Goal: Task Accomplishment & Management: Manage account settings

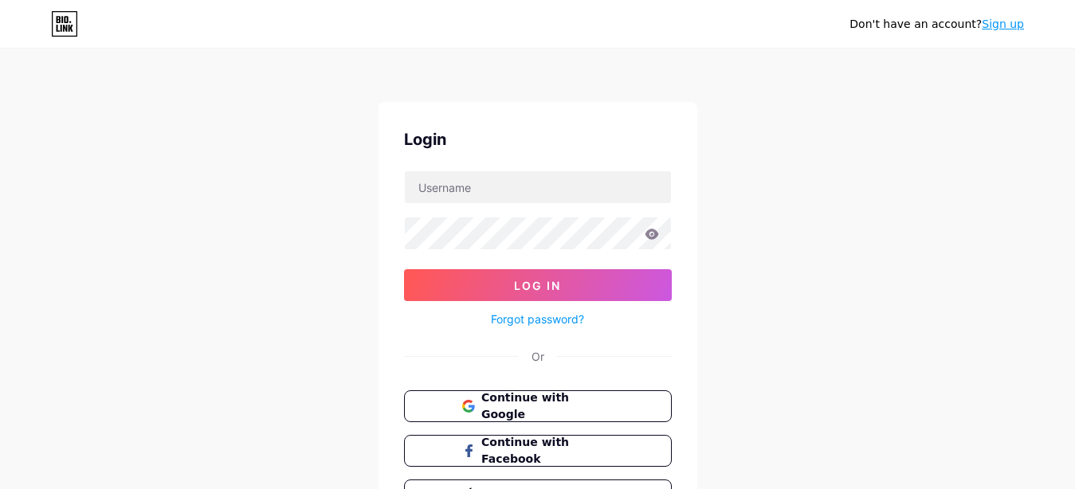
click at [954, 83] on div "Don't have an account? Sign up Login Log In Forgot password? Or Continue with G…" at bounding box center [537, 294] width 1075 height 588
click at [541, 193] on input "text" at bounding box center [538, 187] width 266 height 32
type input "[EMAIL_ADDRESS][DOMAIN_NAME]"
click at [528, 250] on form "carolinaisarod22@gmail.com Log In Forgot password?" at bounding box center [538, 249] width 268 height 159
click at [856, 295] on div "Don't have an account? Sign up Login carolinaisarod22@gmail.com Log In Forgot p…" at bounding box center [537, 294] width 1075 height 588
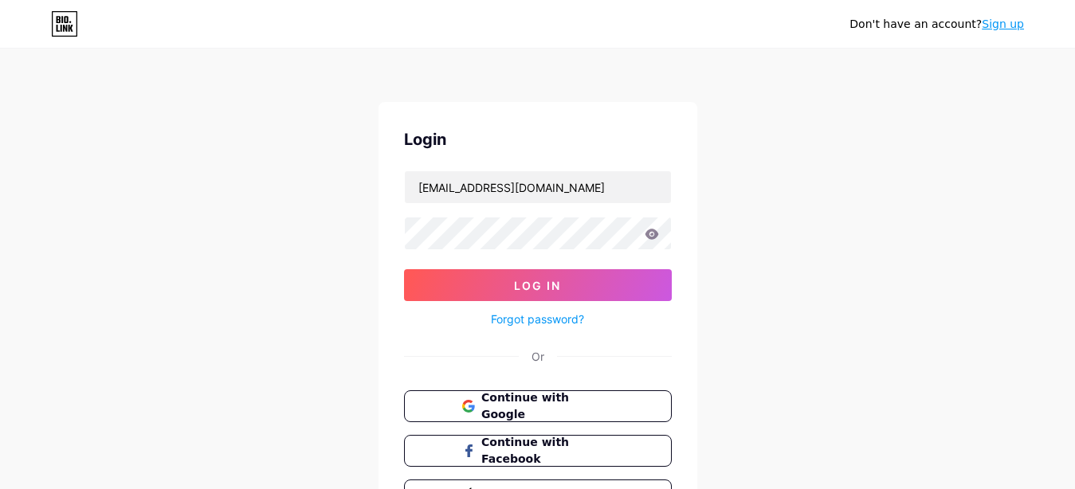
click at [997, 30] on link "Sign up" at bounding box center [1002, 24] width 42 height 13
click at [491, 413] on span "Continue with Google" at bounding box center [546, 407] width 133 height 34
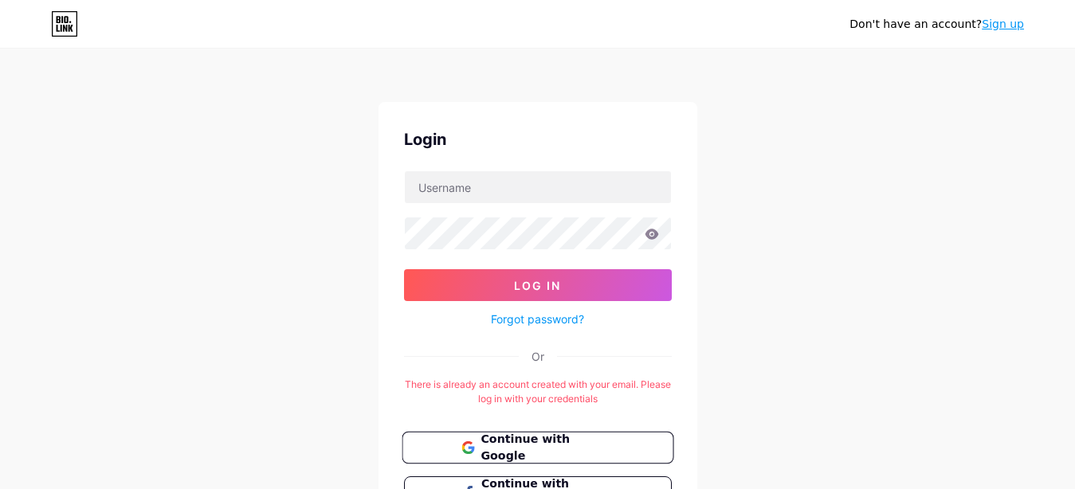
click at [562, 441] on span "Continue with Google" at bounding box center [546, 448] width 133 height 34
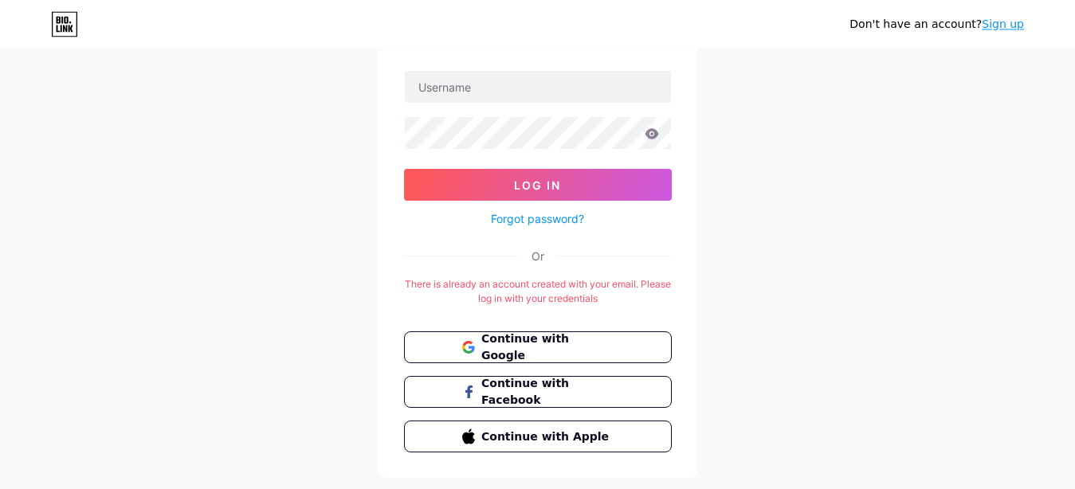
scroll to position [139, 0]
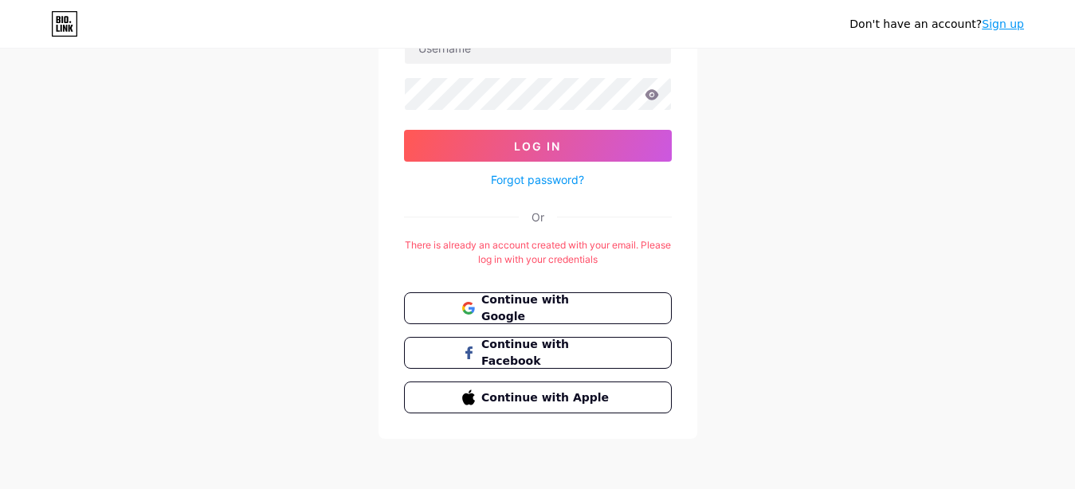
click at [902, 342] on div "Don't have an account? Sign up Login Log In Forgot password? Or There is alread…" at bounding box center [537, 175] width 1075 height 629
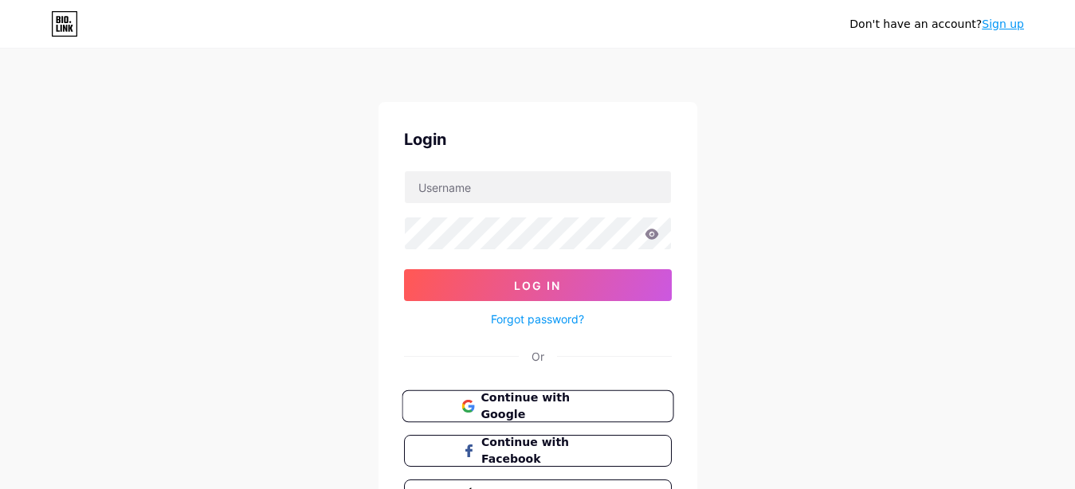
click at [452, 407] on button "Continue with Google" at bounding box center [537, 406] width 272 height 33
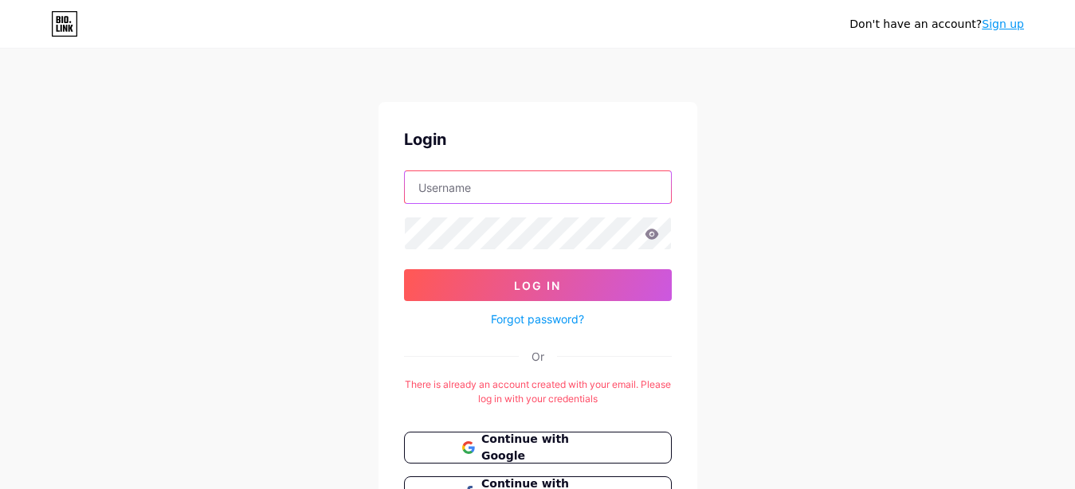
click at [448, 190] on input "text" at bounding box center [538, 187] width 266 height 32
type input "[EMAIL_ADDRESS][DOMAIN_NAME]"
click at [652, 235] on icon at bounding box center [651, 234] width 14 height 10
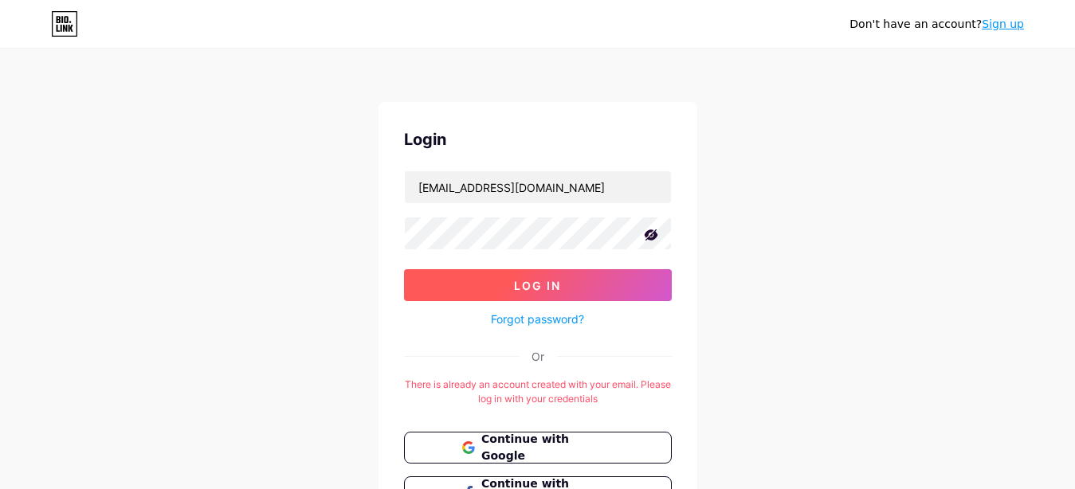
click at [543, 284] on span "Log In" at bounding box center [537, 286] width 47 height 14
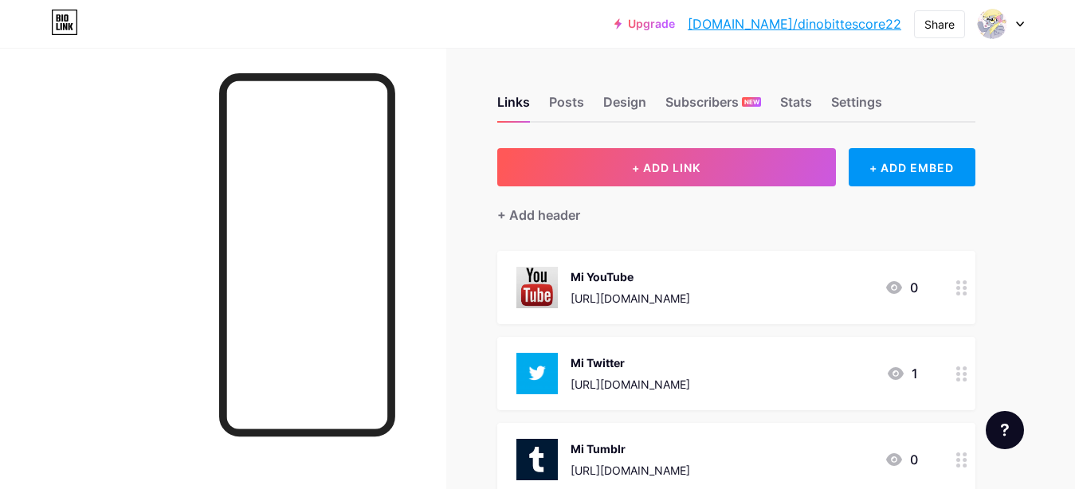
click at [792, 24] on link "[DOMAIN_NAME]/dinobittescore22" at bounding box center [793, 23] width 213 height 19
click at [577, 103] on div "Posts" at bounding box center [566, 106] width 35 height 29
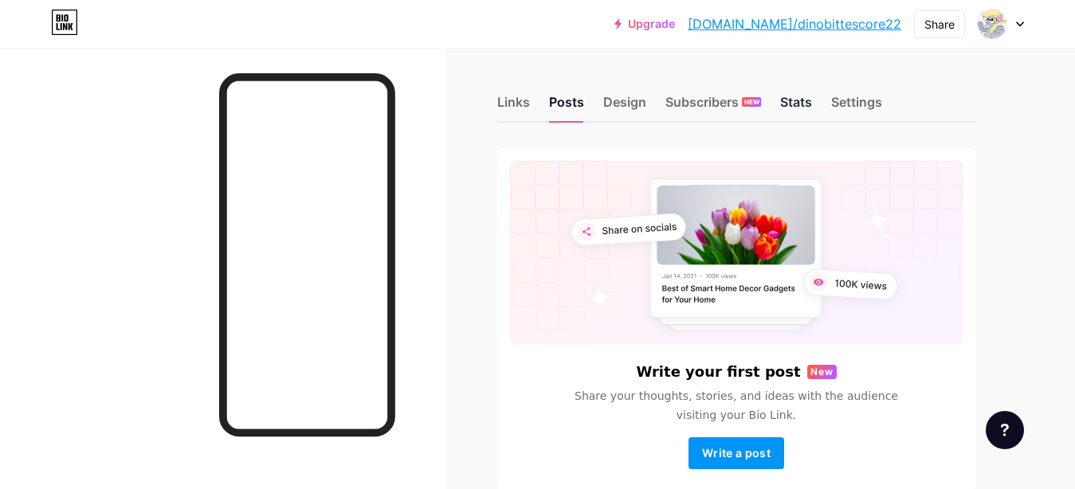
click at [807, 106] on div "Stats" at bounding box center [796, 106] width 32 height 29
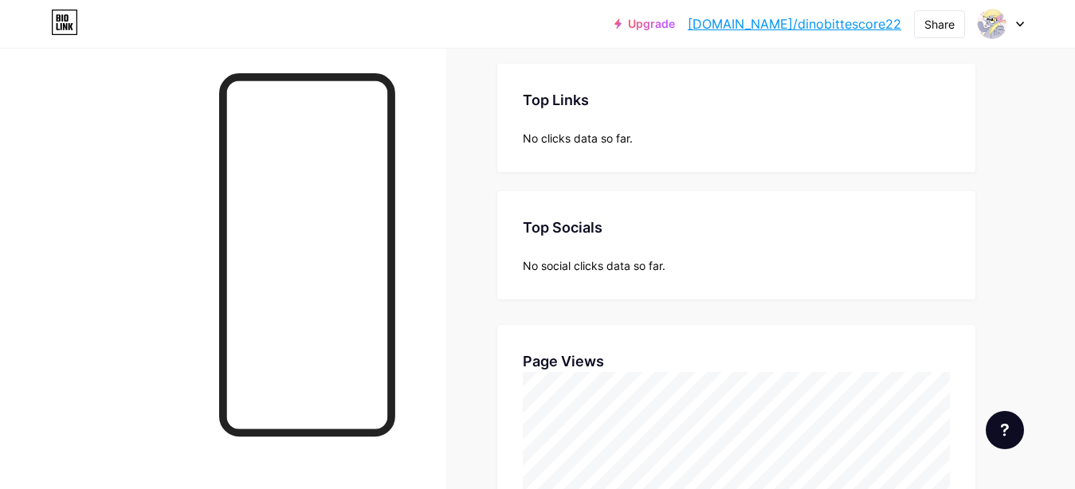
scroll to position [103, 0]
